Goal: Find specific page/section: Find specific page/section

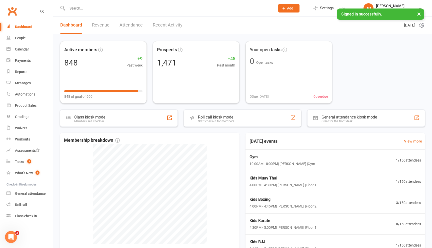
click at [83, 7] on input "text" at bounding box center [169, 8] width 206 height 7
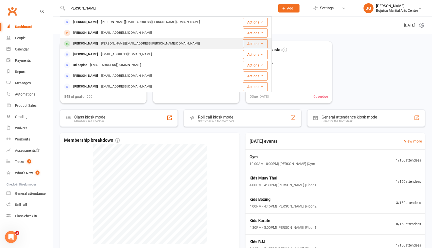
type input "[PERSON_NAME]"
click at [85, 40] on div "[PERSON_NAME]" at bounding box center [86, 43] width 28 height 7
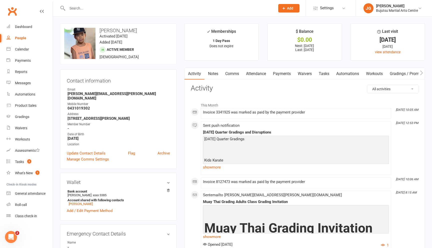
click at [82, 8] on input "text" at bounding box center [169, 8] width 206 height 7
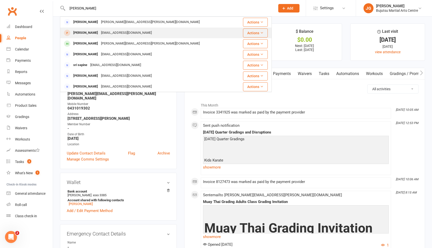
type input "[PERSON_NAME]"
click at [89, 31] on div "[PERSON_NAME]" at bounding box center [86, 32] width 28 height 7
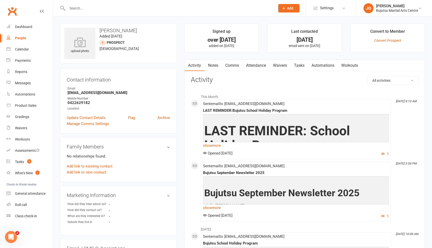
click at [79, 10] on input "text" at bounding box center [169, 8] width 206 height 7
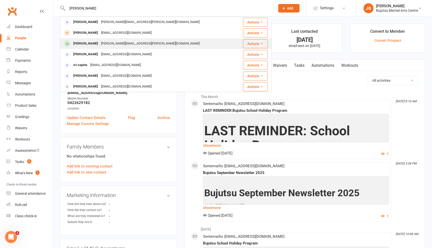
type input "[PERSON_NAME]"
click at [100, 41] on div "[PERSON_NAME][EMAIL_ADDRESS][PERSON_NAME][DOMAIN_NAME]" at bounding box center [151, 43] width 102 height 7
